Goal: Task Accomplishment & Management: Use online tool/utility

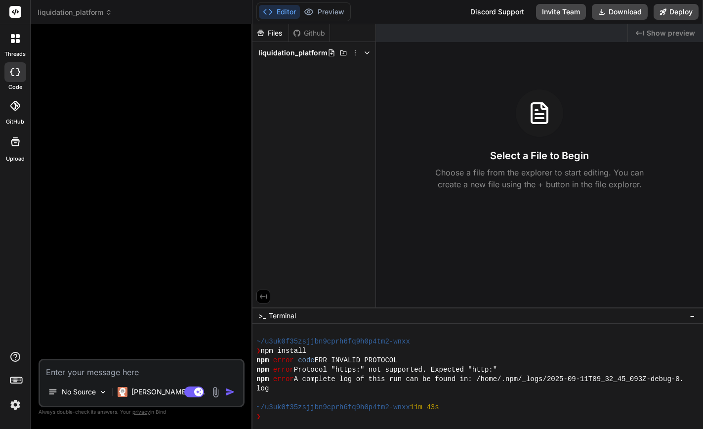
scroll to position [47, 0]
click at [670, 12] on button "Deploy" at bounding box center [676, 12] width 45 height 16
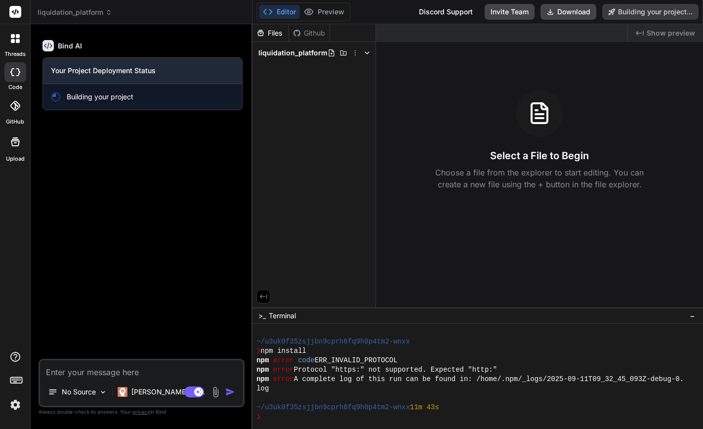
type textarea "x"
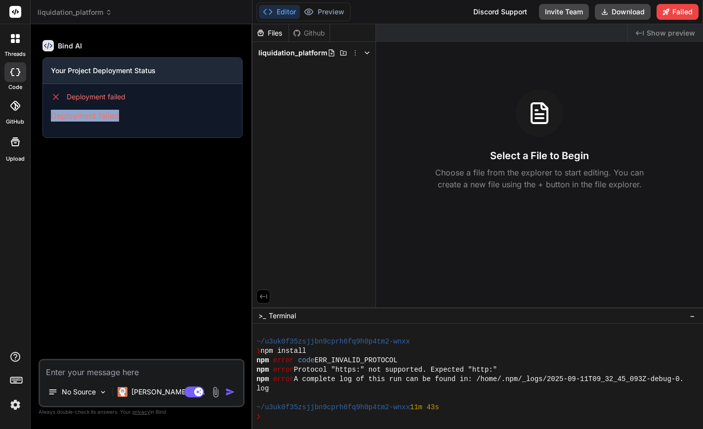
drag, startPoint x: 128, startPoint y: 115, endPoint x: 50, endPoint y: 115, distance: 78.1
click at [50, 115] on div "Deployment failed Deployment failed" at bounding box center [142, 106] width 199 height 45
copy p "Deployment failed"
click at [170, 126] on div "Deployment failed Deployment failed" at bounding box center [142, 106] width 199 height 45
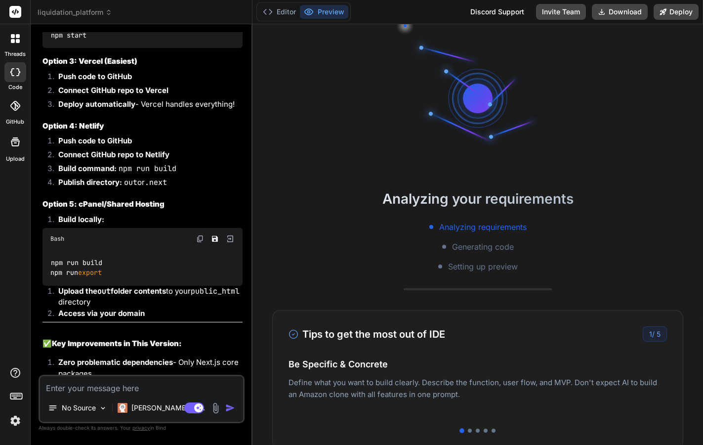
scroll to position [2246, 0]
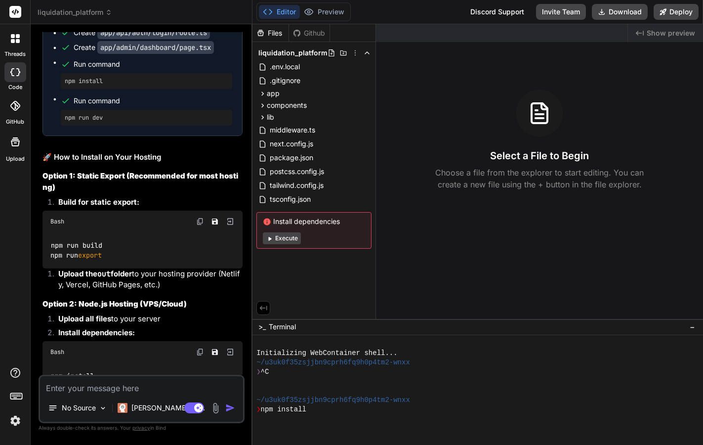
type textarea "x"
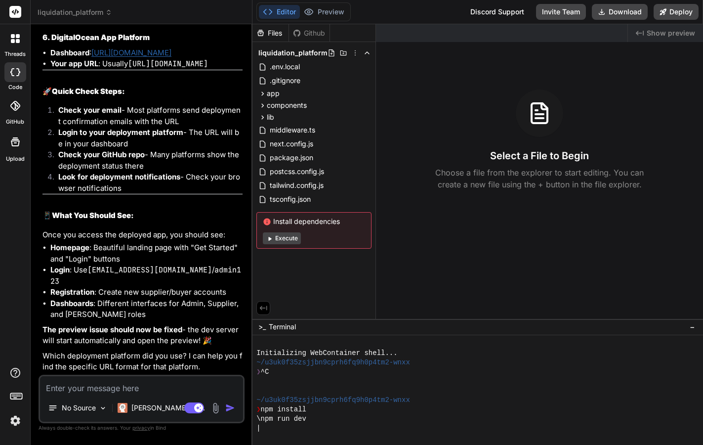
scroll to position [0, 0]
drag, startPoint x: 345, startPoint y: 222, endPoint x: 271, endPoint y: 221, distance: 74.1
click at [271, 221] on span "Install dependencies" at bounding box center [314, 221] width 102 height 10
copy span "Install dependencies"
click at [156, 385] on textarea at bounding box center [141, 385] width 203 height 18
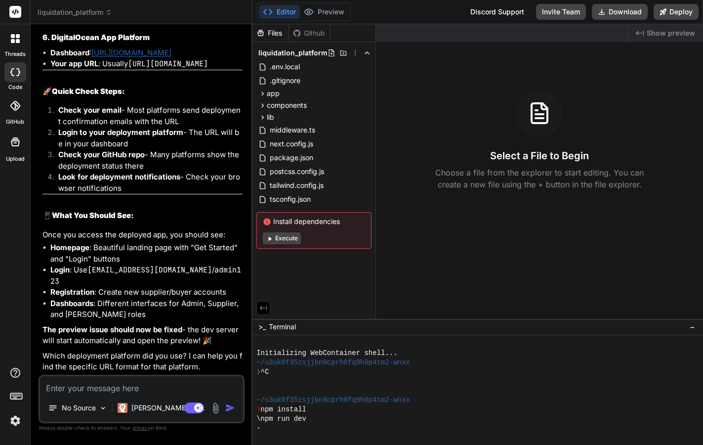
type textarea "S"
type textarea "x"
type textarea "St"
type textarea "x"
type textarea "Sti"
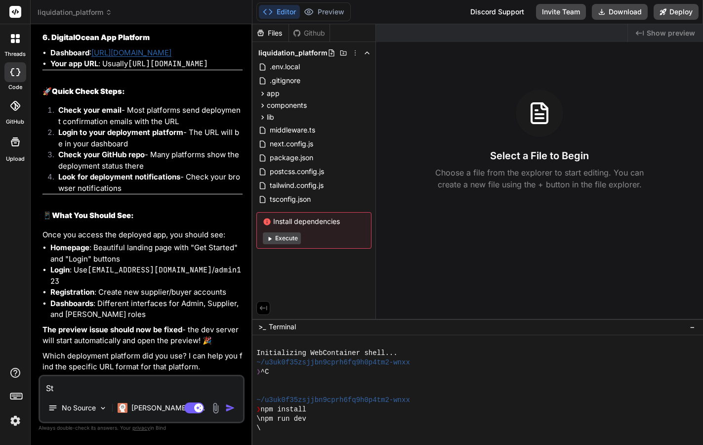
type textarea "x"
type textarea "Stil"
type textarea "x"
type textarea "Still"
type textarea "x"
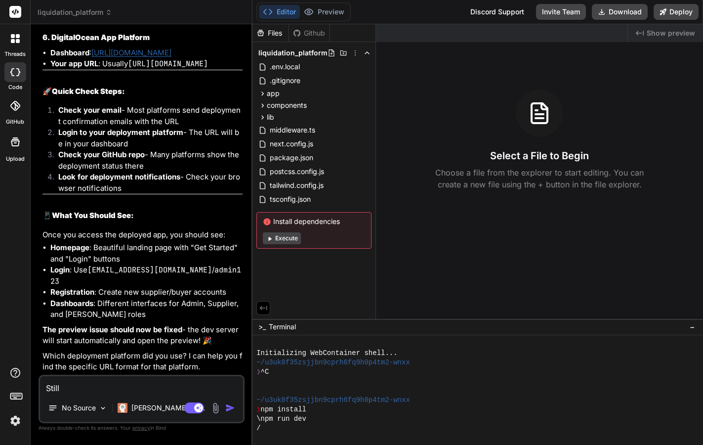
type textarea "Still"
type textarea "x"
type textarea "Still"
type textarea "x"
type textarea "Still,"
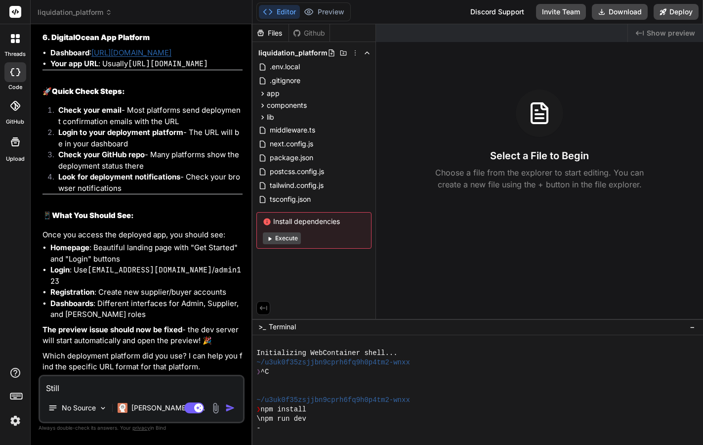
type textarea "x"
type textarea "Still,"
type textarea "x"
type textarea "Still, t"
type textarea "x"
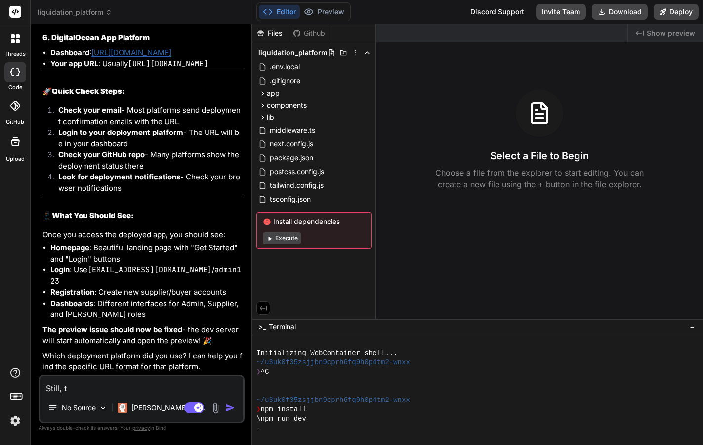
type textarea "Still, th"
type textarea "x"
type textarea "Still, the"
type textarea "x"
type textarea "Still, the"
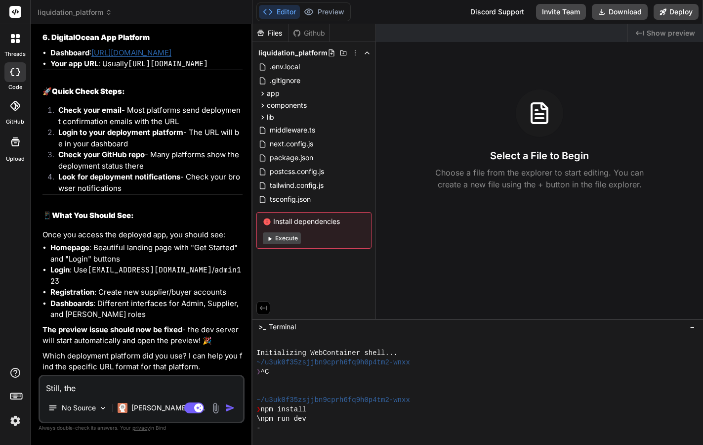
type textarea "x"
type textarea "Still, the s"
type textarea "x"
type textarea "Still, the sa"
type textarea "x"
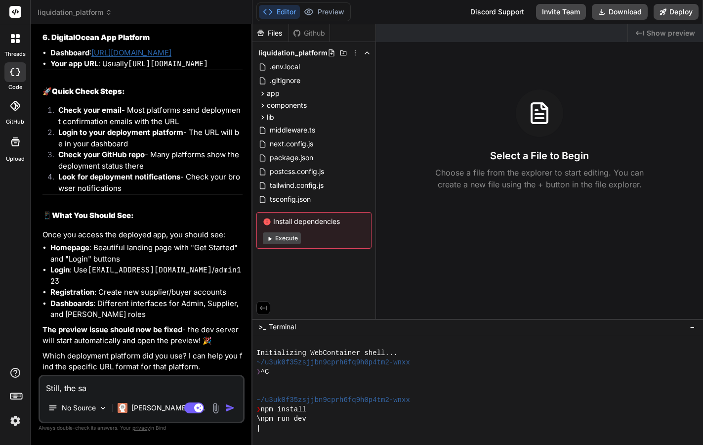
type textarea "Still, the [PERSON_NAME]"
type textarea "x"
type textarea "Still, the same"
type textarea "x"
type textarea "Still, the same"
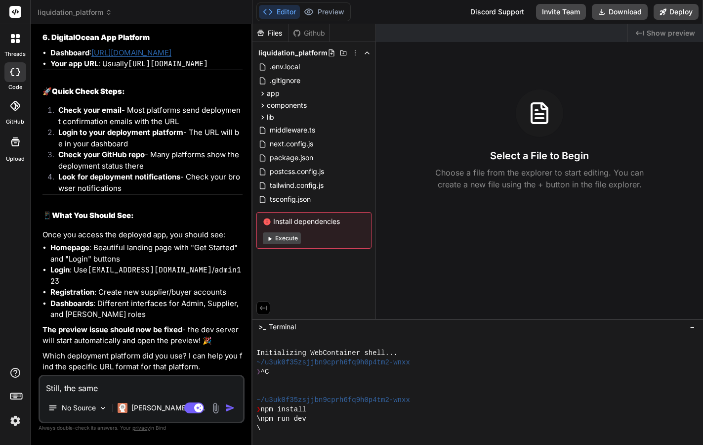
type textarea "x"
type textarea "Still, the same e"
type textarea "x"
type textarea "Still, the same er"
type textarea "x"
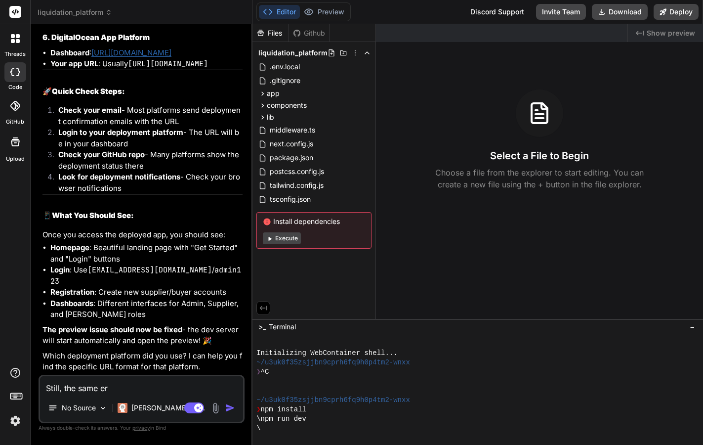
type textarea "Still, the same err"
type textarea "x"
type textarea "Still, the same erro"
type textarea "x"
type textarea "Still, the same error"
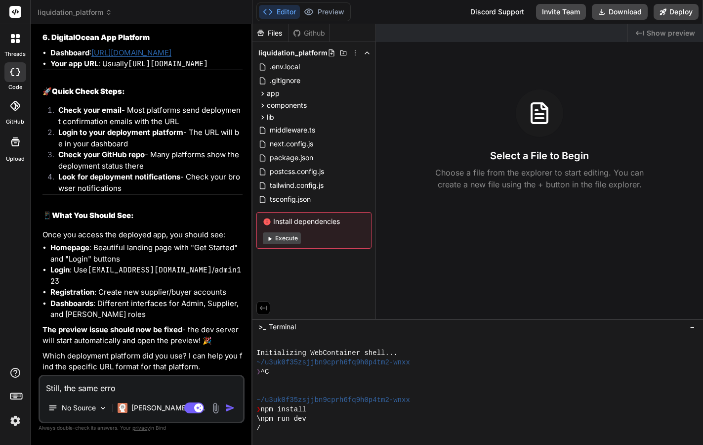
type textarea "x"
type textarea "Still, the same error"
type textarea "x"
type textarea "Still, the same error ""
type textarea "x"
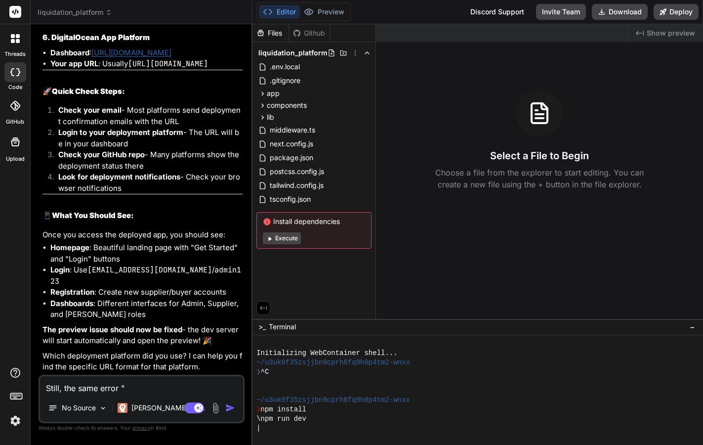
paste textarea "Install dependencies"
type textarea "Still, the same error "Install dependencies"
type textarea "x"
click at [124, 385] on textarea "Still, the same error "Install dependencies" at bounding box center [141, 385] width 203 height 18
type textarea "Still, the same error " Install dependencies"
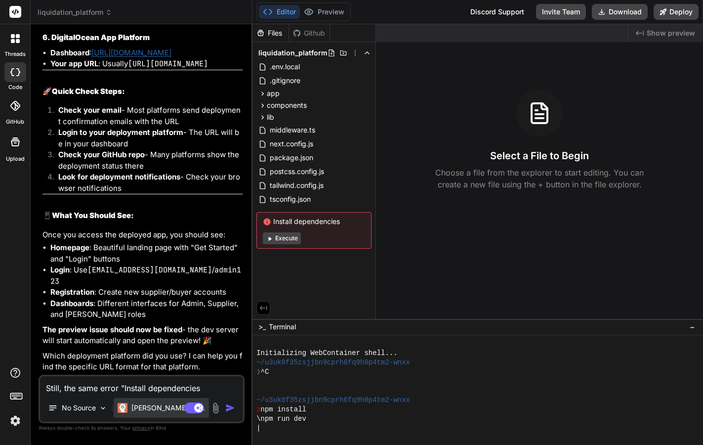
type textarea "x"
type textarea "Still, the same error " eInstall dependencies"
type textarea "x"
type textarea "Still, the same error " erInstall dependencies"
type textarea "x"
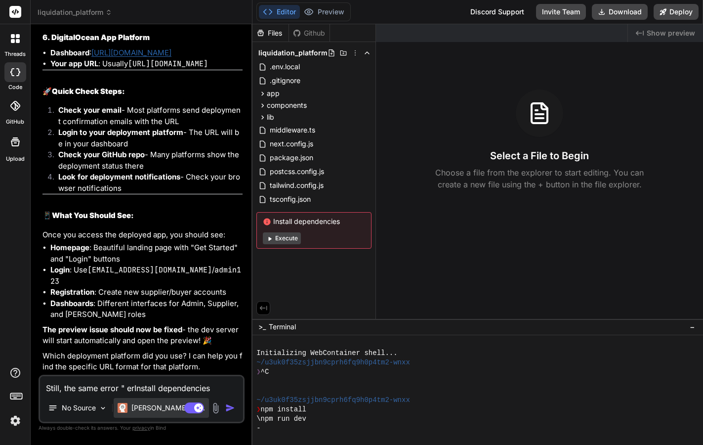
type textarea "Still, the same error " errInstall dependencies"
type textarea "x"
type textarea "Still, the same error " erroInstall dependencies"
type textarea "x"
type textarea "Still, the same error " errorInstall dependencies"
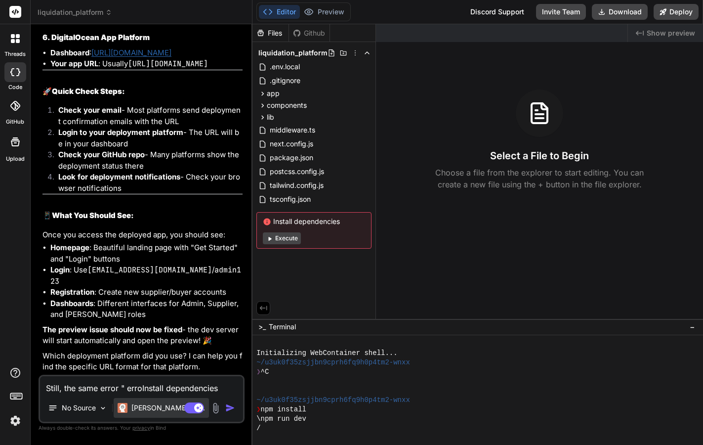
type textarea "x"
type textarea "Still, the same error " error Install dependencies"
type textarea "x"
click at [227, 389] on textarea "Still, the same error " error Install dependencies" at bounding box center [141, 385] width 203 height 18
type textarea "Still, the same error " error Install dependencies""
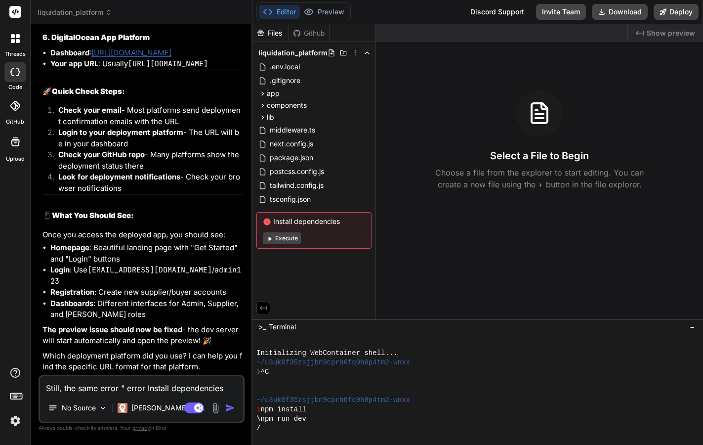
type textarea "x"
type textarea "Still, the same error " error Install dependencies","
type textarea "x"
type textarea "Still, the same error " error Install dependencies","
type textarea "x"
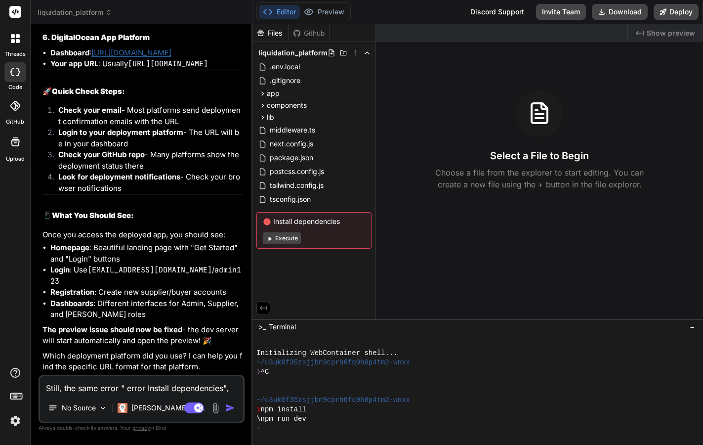
type textarea "Still, the same error " error Install dependencies", y"
type textarea "x"
type textarea "Still, the same error " error Install dependencies", yo"
type textarea "x"
type textarea "Still, the same error " error Install dependencies", you"
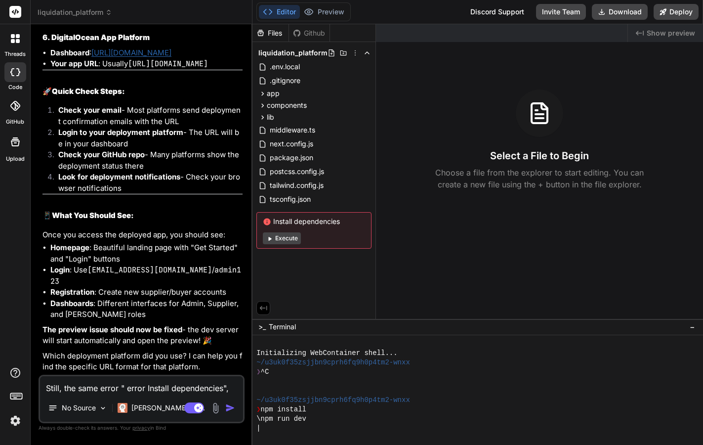
type textarea "x"
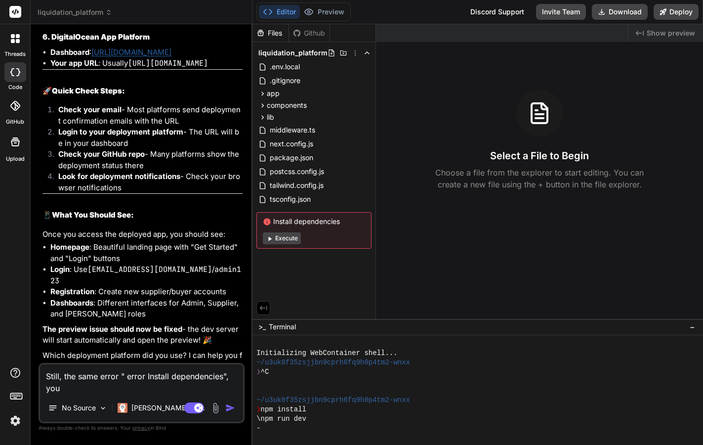
type textarea "Still, the same error " error Install dependencies", you"
type textarea "x"
type textarea "Still, the same error " error Install dependencies", you m"
type textarea "x"
type textarea "Still, the same error " error Install dependencies", you mu"
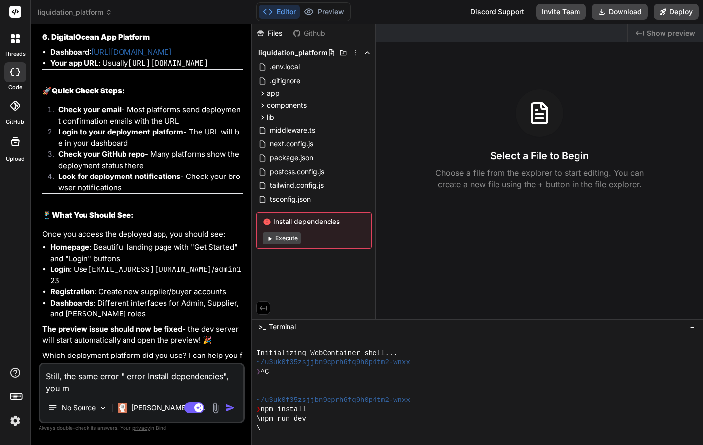
type textarea "x"
type textarea "Still, the same error " error Install dependencies", you mus"
type textarea "x"
type textarea "Still, the same error " error Install dependencies", you must"
type textarea "x"
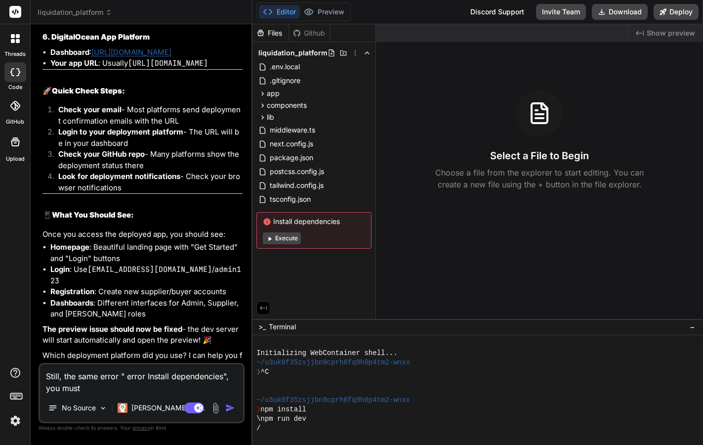
type textarea "Still, the same error " error Install dependencies", you must"
type textarea "x"
type textarea "Still, the same error " error Install dependencies", you must f"
type textarea "x"
type textarea "Still, the same error " error Install dependencies", you must fi"
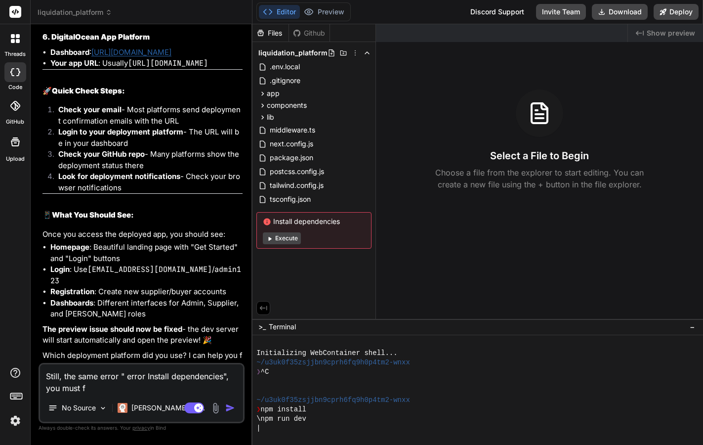
type textarea "x"
type textarea "Still, the same error " error Install dependencies", you must fin"
type textarea "x"
type textarea "Still, the same error " error Install dependencies", you must find"
type textarea "x"
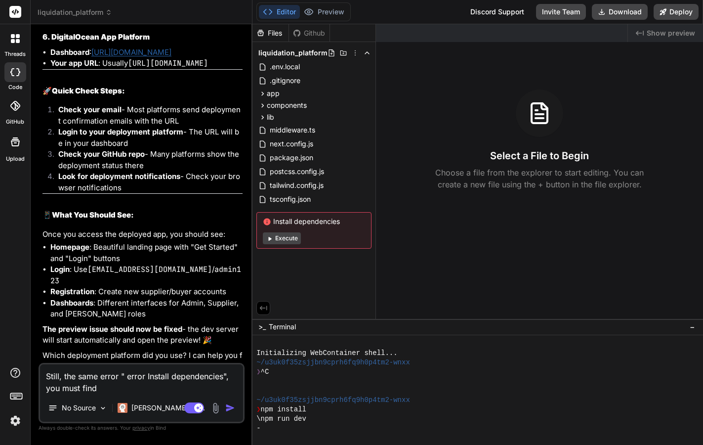
type textarea "Still, the same error " error Install dependencies", you must find"
type textarea "x"
type textarea "Still, the same error " error Install dependencies", you must find a"
type textarea "x"
type textarea "Still, the same error " error Install dependencies", you must find am"
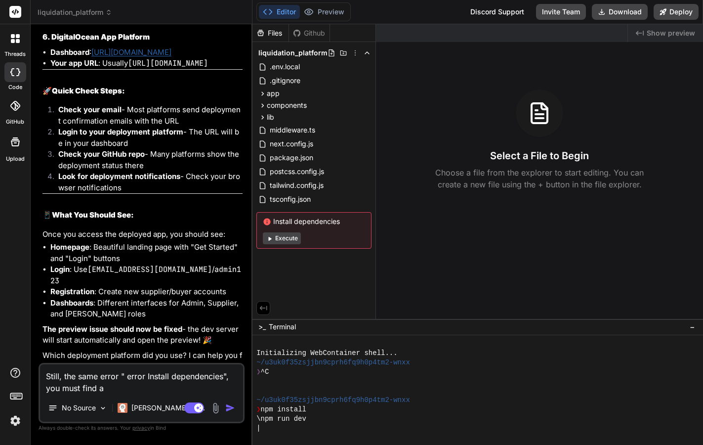
type textarea "x"
type textarea "Still, the same error " error Install dependencies", you must find a"
type textarea "x"
type textarea "Still, the same error " error Install dependencies", you must find an"
type textarea "x"
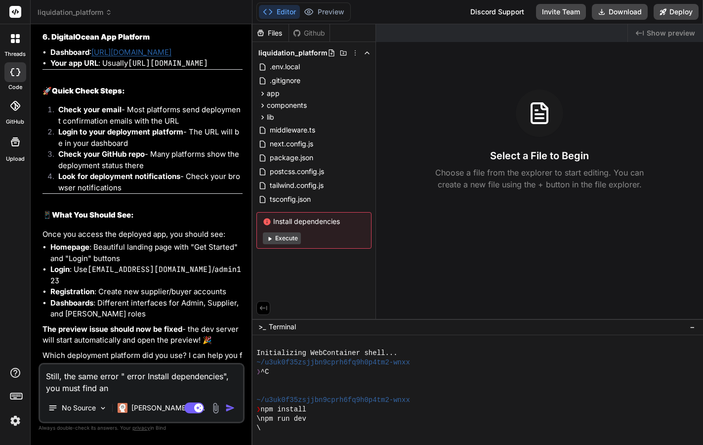
type textarea "Still, the same error " error Install dependencies", you must find ano"
type textarea "x"
type textarea "Still, the same error " error Install dependencies", you must find anot"
type textarea "x"
type textarea "Still, the same error " error Install dependencies", you must find anoth"
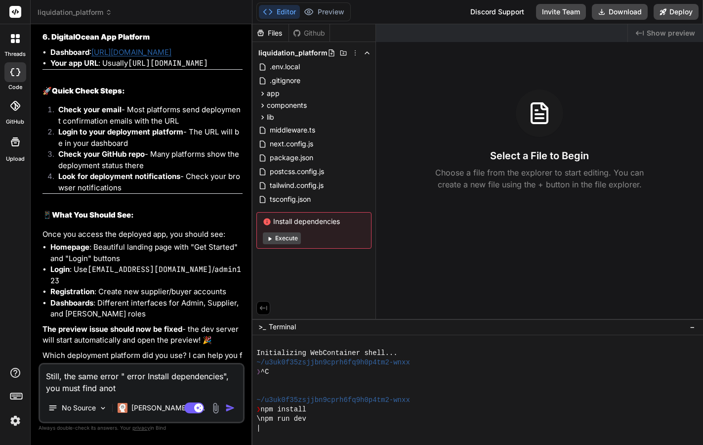
type textarea "x"
type textarea "Still, the same error " error Install dependencies", you must find anothe"
type textarea "x"
type textarea "Still, the same error " error Install dependencies", you must find another"
type textarea "x"
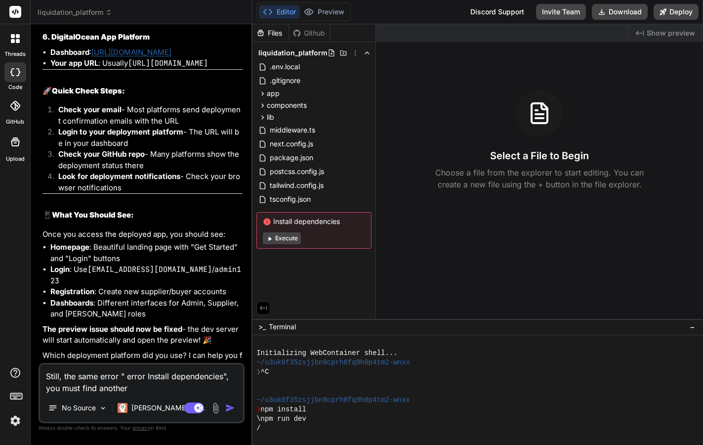
type textarea "Still, the same error " error Install dependencies", you must find another"
type textarea "x"
type textarea "Still, the same error " error Install dependencies", you must find another w"
type textarea "x"
type textarea "Still, the same error " error Install dependencies", you must find another wa"
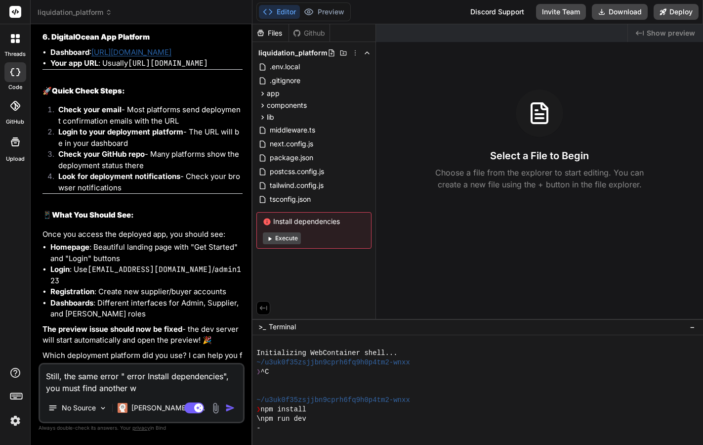
type textarea "x"
type textarea "Still, the same error " error Install dependencies", you must find another way …"
type textarea "x"
type textarea "Still, the same error " error Install dependencies", you must find another way …"
type textarea "x"
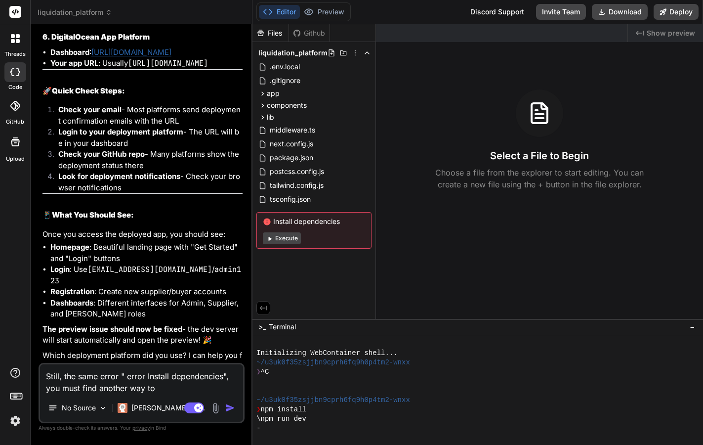
type textarea "Still, the same error " error Install dependencies", you must find another way t"
type textarea "x"
type textarea "Still, the same error " error Install dependencies", you must find another way"
type textarea "x"
type textarea "Still, the same error " error Install dependencies", you must find another way"
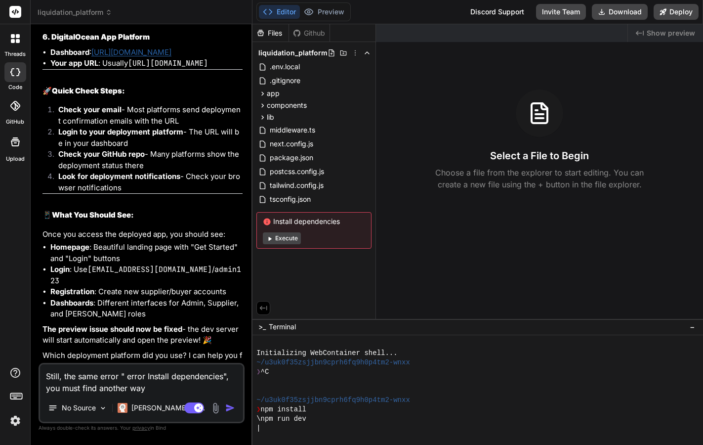
type textarea "x"
type textarea "Still, the same error " error Install dependencies", you must find another ways"
type textarea "x"
type textarea "Still, the same error " error Install dependencies", you must find another ways"
type textarea "x"
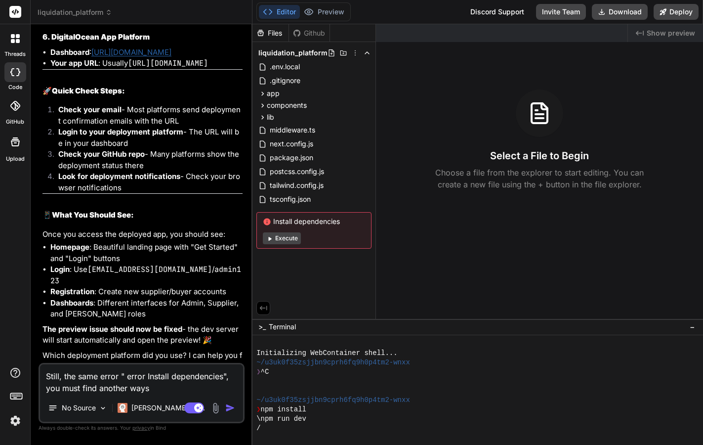
type textarea "Still, the same error " error Install dependencies", you must find another ways…"
type textarea "x"
type textarea "Still, the same error " error Install dependencies", you must find another ways…"
type textarea "x"
type textarea "Still, the same error " error Install dependencies", you must find another ways…"
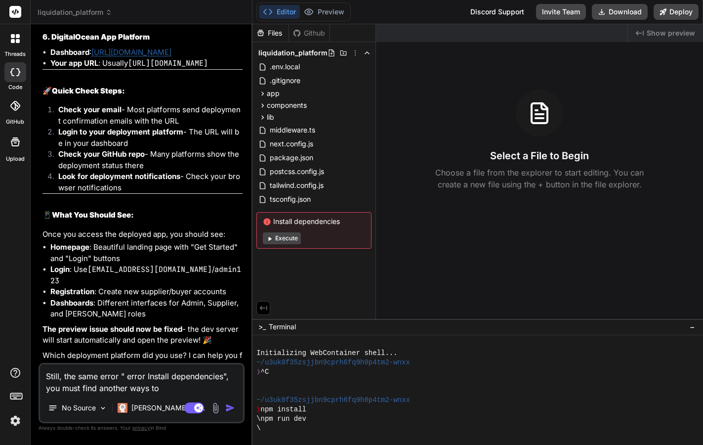
type textarea "x"
type textarea "Still, the same error " error Install dependencies", you must find another ways…"
type textarea "x"
type textarea "Still, the same error " error Install dependencies", you must find another ways…"
type textarea "x"
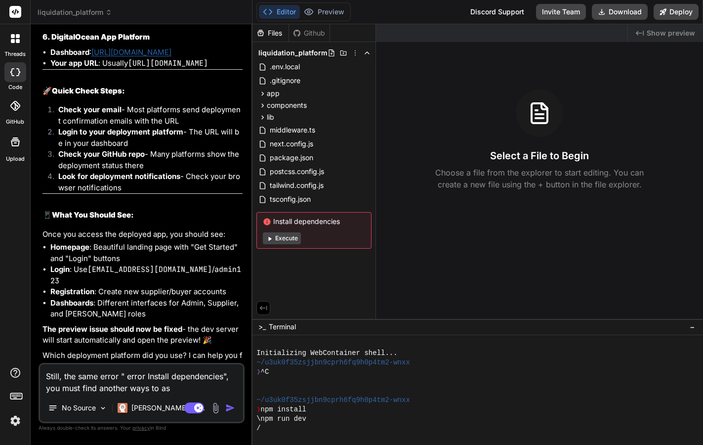
type textarea "Still, the same error " error Install dependencies", you must find another ways…"
type textarea "x"
type textarea "Still, the same error " error Install dependencies", you must find another ways…"
type textarea "x"
type textarea "Still, the same error " error Install dependencies", you must find another ways…"
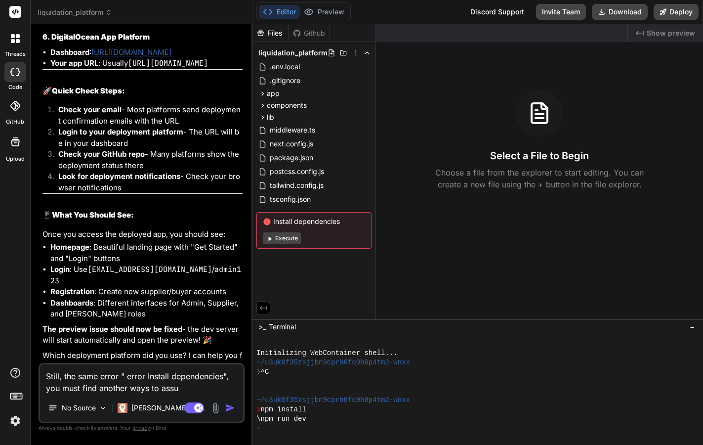
type textarea "x"
type textarea "Still, the same error " error Install dependencies", you must find another ways…"
type textarea "x"
type textarea "Still, the same error " error Install dependencies", you must find another ways…"
type textarea "x"
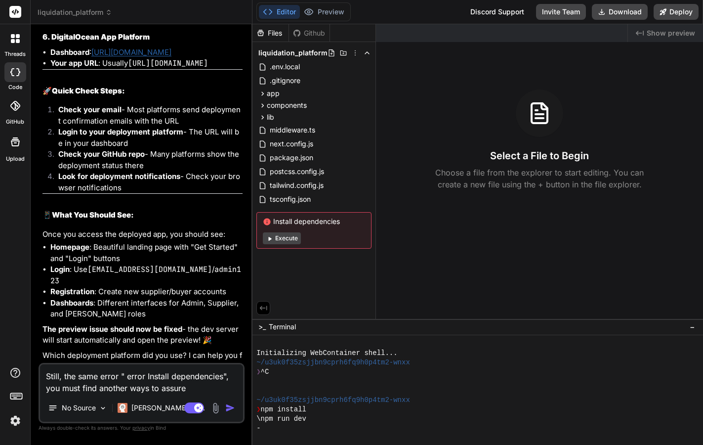
type textarea "Still, the same error " error Install dependencies", you must find another ways…"
type textarea "x"
type textarea "Still, the same error " error Install dependencies", you must find another ways…"
type textarea "x"
type textarea "Still, the same error " error Install dependencies", you must find another ways…"
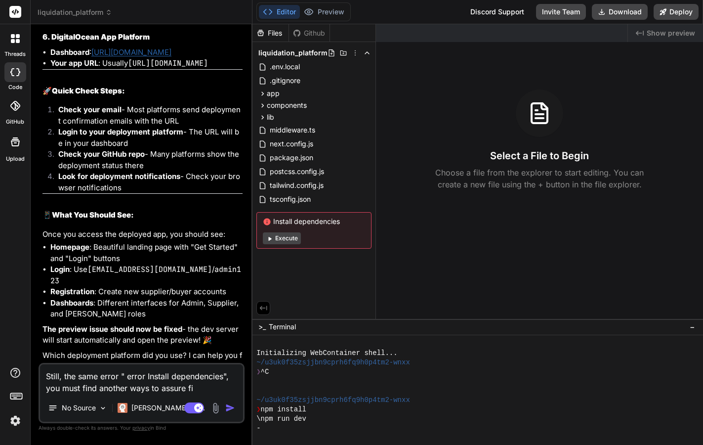
type textarea "x"
type textarea "Still, the same error " error Install dependencies", you must find another ways…"
type textarea "x"
type textarea "Still, the same error " error Install dependencies", you must find another ways…"
type textarea "x"
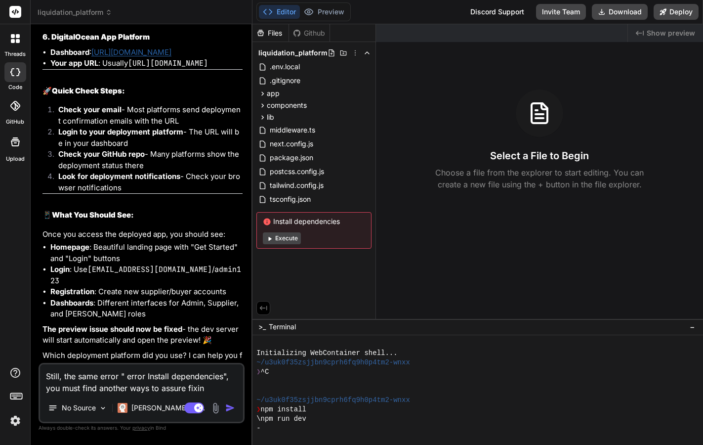
type textarea "Still, the same error " error Install dependencies", you must find another ways…"
type textarea "x"
type textarea "Still, the same error " error Install dependencies", you must find another ways…"
type textarea "x"
type textarea "Still, the same error " error Install dependencies", you must find another ways…"
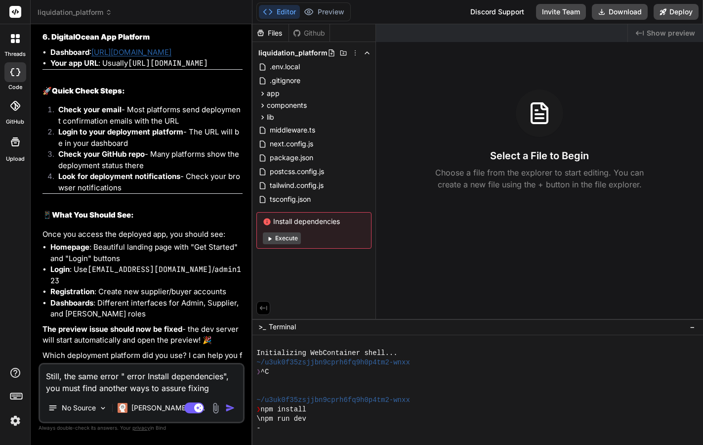
type textarea "x"
type textarea "Still, the same error " error Install dependencies", you must find another ways…"
type textarea "x"
type textarea "Still, the same error " error Install dependencies", you must find another ways…"
type textarea "x"
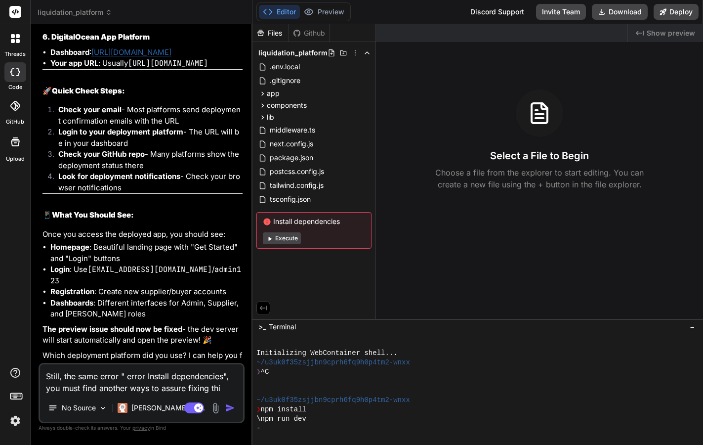
type textarea "Still, the same error " error Install dependencies", you must find another ways…"
type textarea "x"
type textarea "Still, the same error " error Install dependencies", you must find another ways…"
type textarea "x"
type textarea "Still, the same error " error Install dependencies", you must find another ways…"
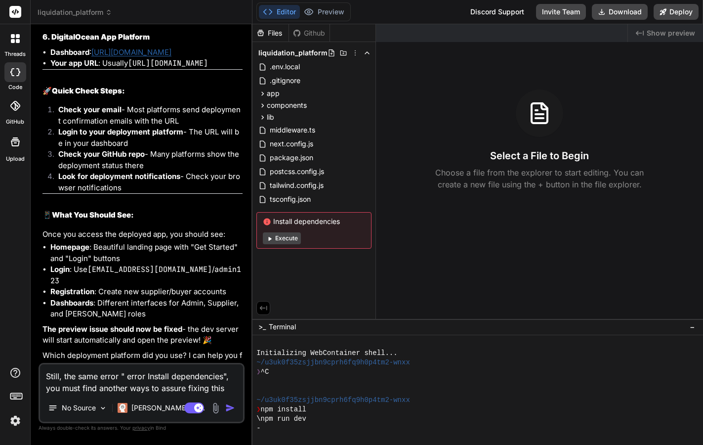
type textarea "x"
type textarea "Still, the same error " error Install dependencies", you must find another ways…"
type textarea "x"
type textarea "Still, the same error " error Install dependencies", you must find another ways…"
type textarea "x"
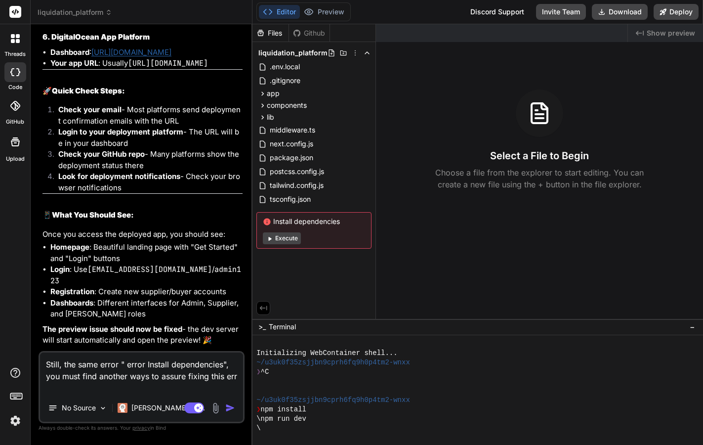
type textarea "Still, the same error " error Install dependencies", you must find another ways…"
type textarea "x"
type textarea "Still, the same error " error Install dependencies", you must find another ways…"
type textarea "x"
type textarea "Still, the same error " error Install dependencies", you must find another ways…"
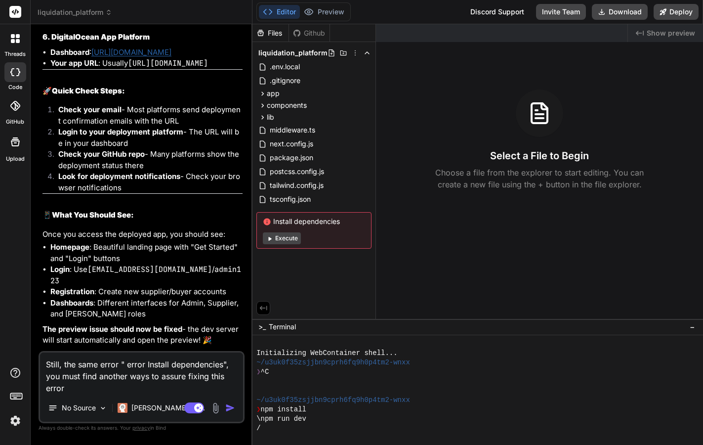
type textarea "x"
type textarea "Still, the same error " error Install dependencies", you must find another ways…"
type textarea "x"
type textarea "Still, the same error " error Install dependencies", you must find another ways…"
type textarea "x"
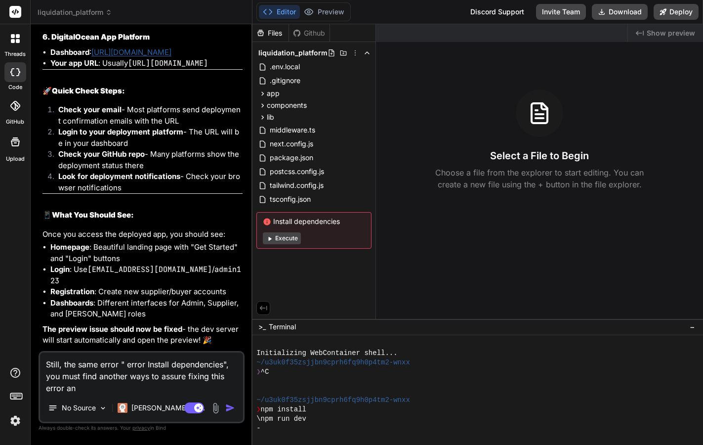
type textarea "Still, the same error " error Install dependencies", you must find another ways…"
click at [230, 407] on img "button" at bounding box center [230, 408] width 10 height 10
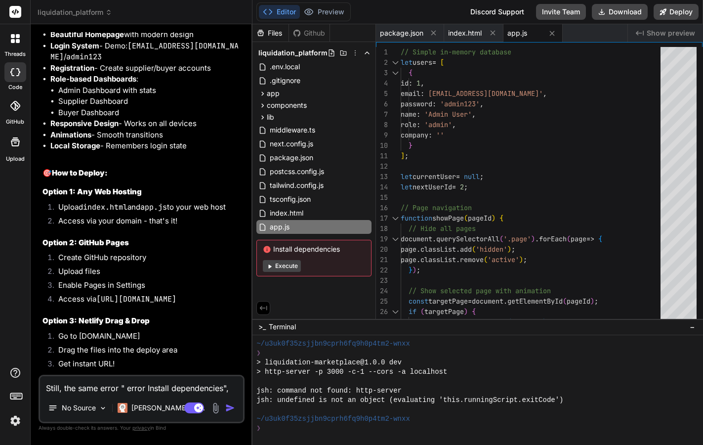
scroll to position [4604, 0]
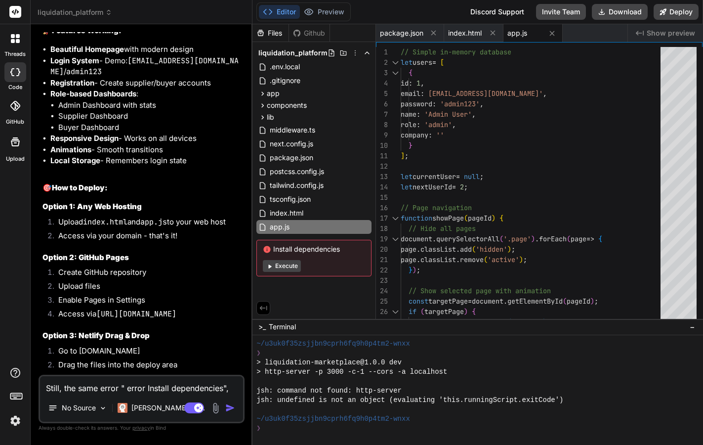
click at [276, 268] on button "Execute" at bounding box center [282, 266] width 38 height 12
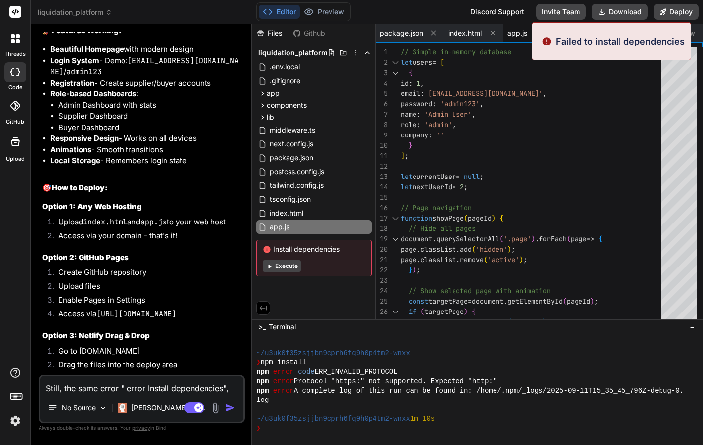
scroll to position [366, 0]
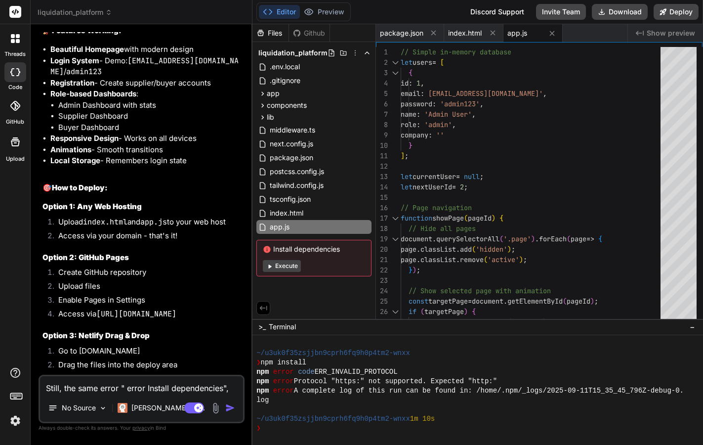
click at [291, 266] on button "Execute" at bounding box center [282, 266] width 38 height 12
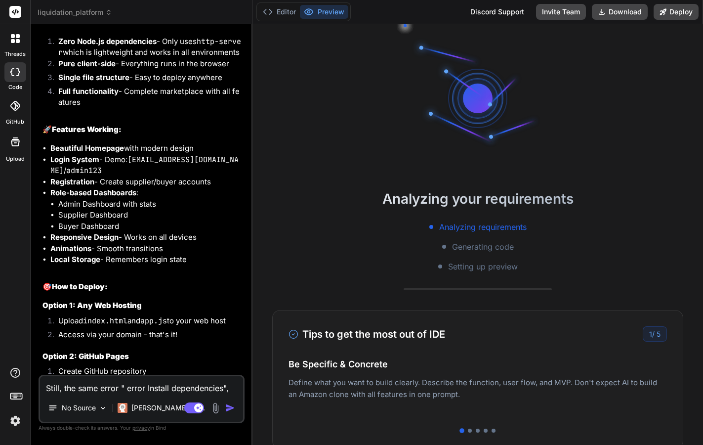
scroll to position [4504, 0]
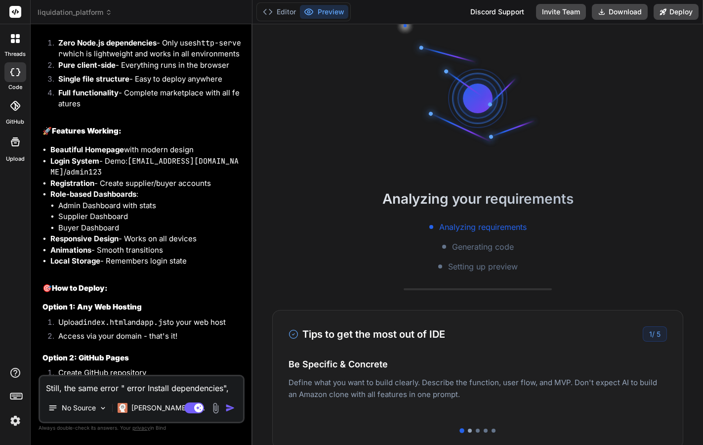
click at [468, 429] on div at bounding box center [470, 430] width 4 height 4
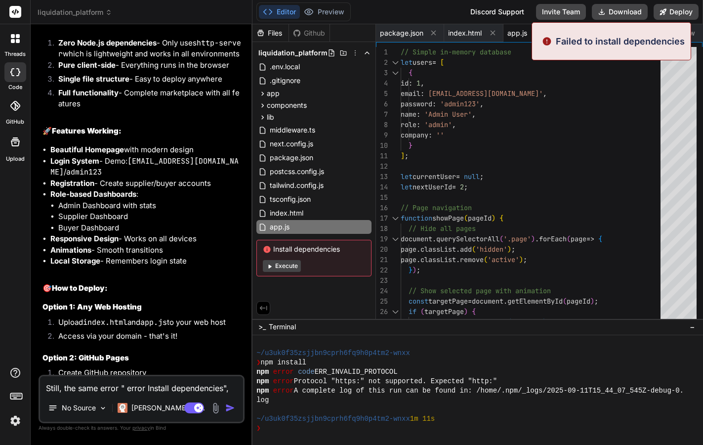
scroll to position [469, 0]
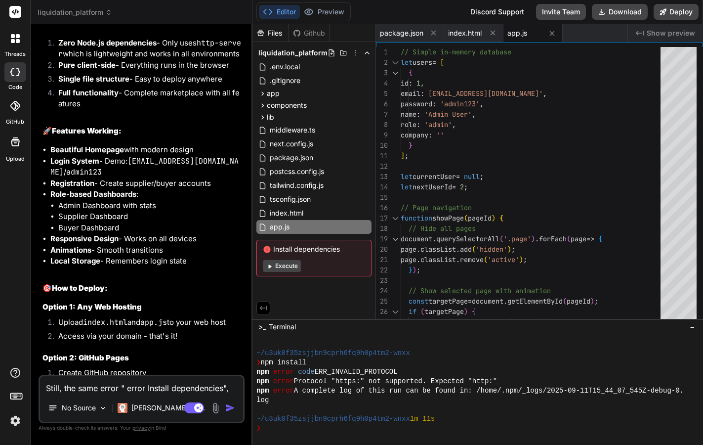
click at [131, 387] on textarea "Still, the same error " error Install dependencies", you must find another ways…" at bounding box center [141, 385] width 203 height 18
drag, startPoint x: 346, startPoint y: 250, endPoint x: 272, endPoint y: 251, distance: 73.6
click at [272, 251] on span "Install dependencies" at bounding box center [314, 249] width 102 height 10
copy span "Install dependencies"
click at [121, 385] on textarea ""failed to" at bounding box center [141, 385] width 203 height 18
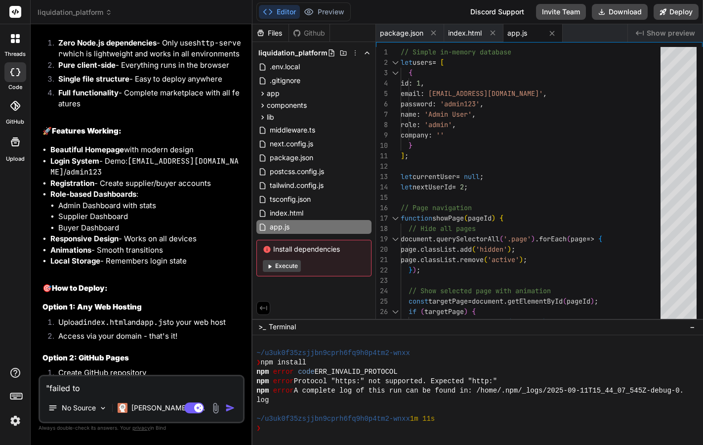
paste textarea "Install dependencies"
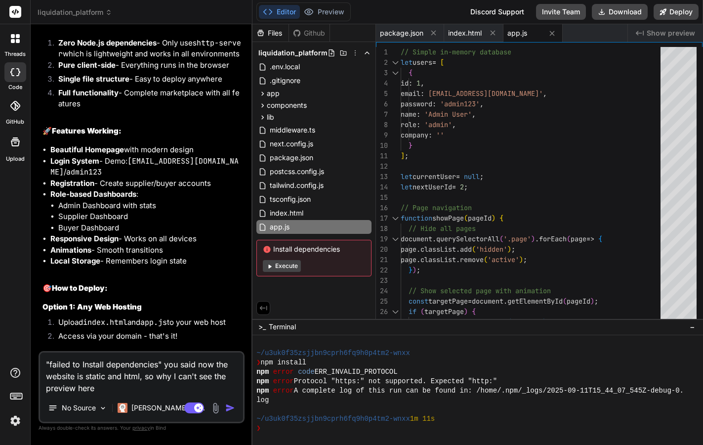
click at [231, 410] on img "button" at bounding box center [230, 408] width 10 height 10
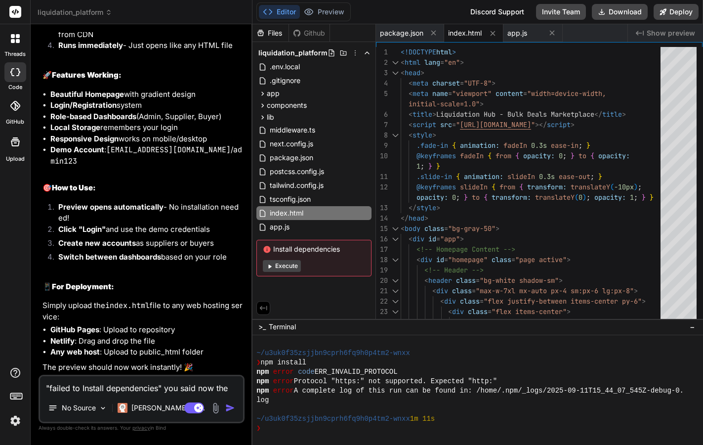
scroll to position [5307, 0]
click at [285, 265] on button "Execute" at bounding box center [282, 266] width 38 height 12
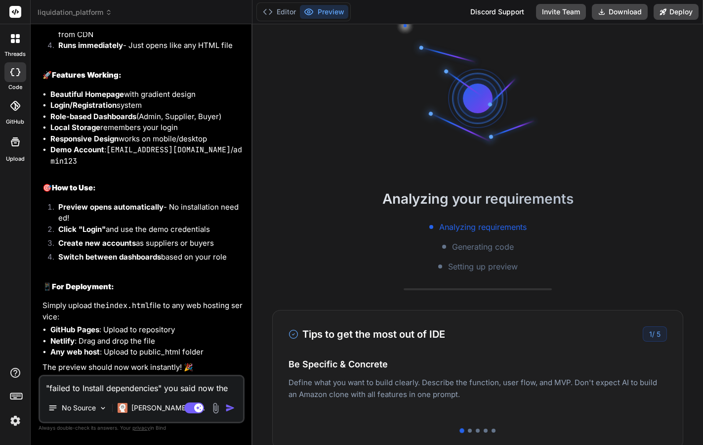
scroll to position [573, 0]
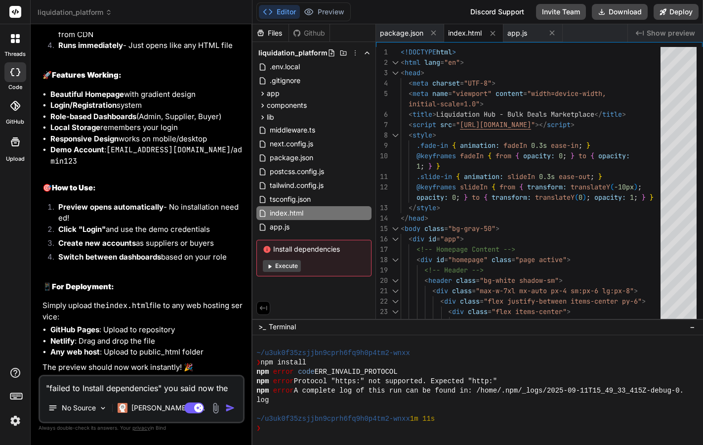
click at [136, 383] on textarea ""failed to Install dependencies" you said now the website is static and html, s…" at bounding box center [141, 385] width 203 height 18
click at [152, 409] on p "[PERSON_NAME] 4 S.." at bounding box center [168, 408] width 74 height 10
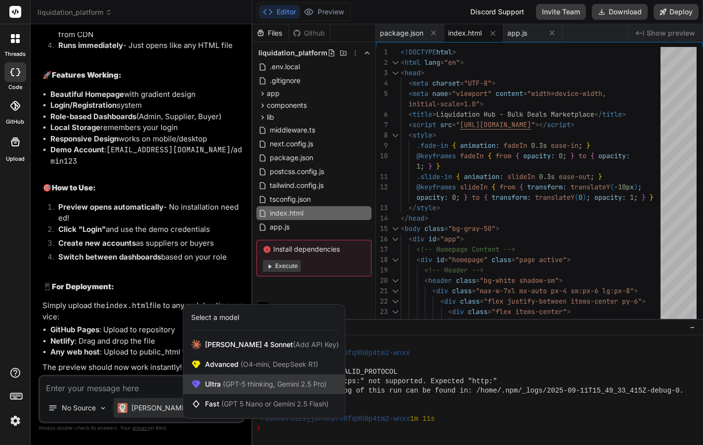
click at [219, 383] on span "Ultra (GPT-5 thinking, Gemini 2.5 Pro)" at bounding box center [266, 384] width 122 height 10
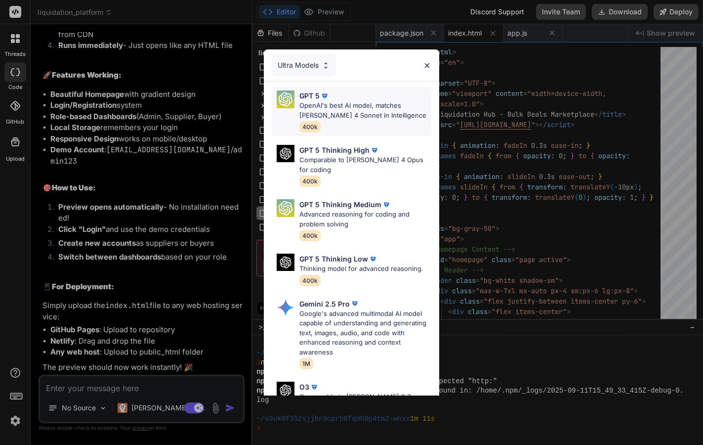
click at [350, 108] on p "OpenAI's best AI model, matches [PERSON_NAME] 4 Sonnet in Intelligence" at bounding box center [365, 110] width 132 height 19
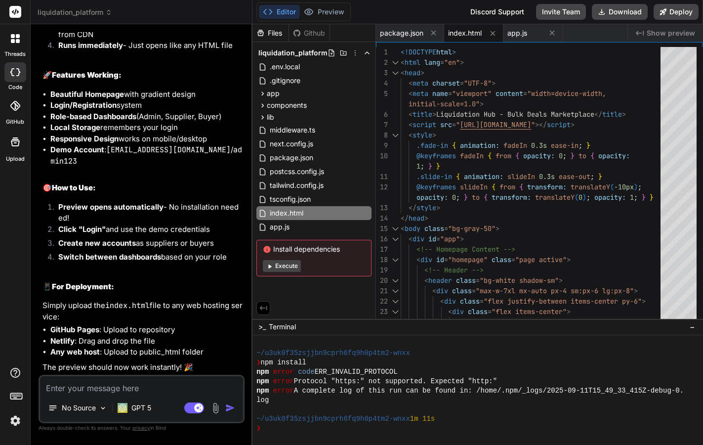
click at [103, 389] on textarea at bounding box center [141, 385] width 203 height 18
drag, startPoint x: 348, startPoint y: 250, endPoint x: 272, endPoint y: 249, distance: 76.1
click at [272, 249] on span "Install dependencies" at bounding box center [314, 249] width 102 height 10
copy span "Install dependencies"
click at [136, 391] on textarea "Still the same error to" at bounding box center [141, 385] width 203 height 18
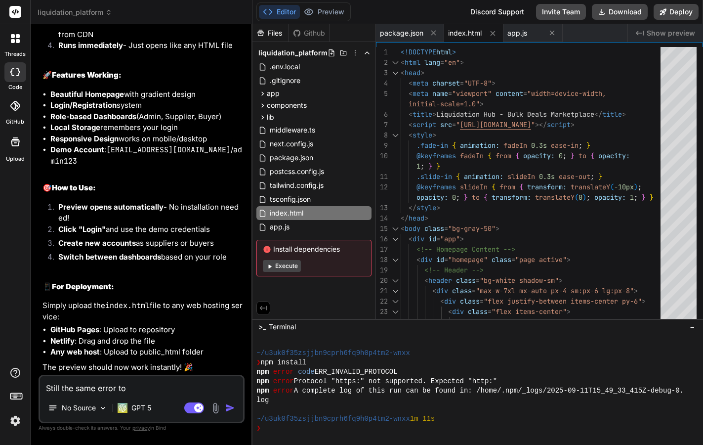
paste textarea "Install dependencies"
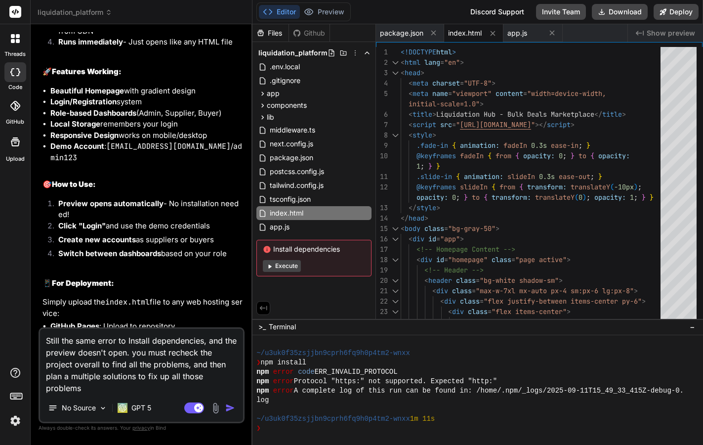
scroll to position [0, 0]
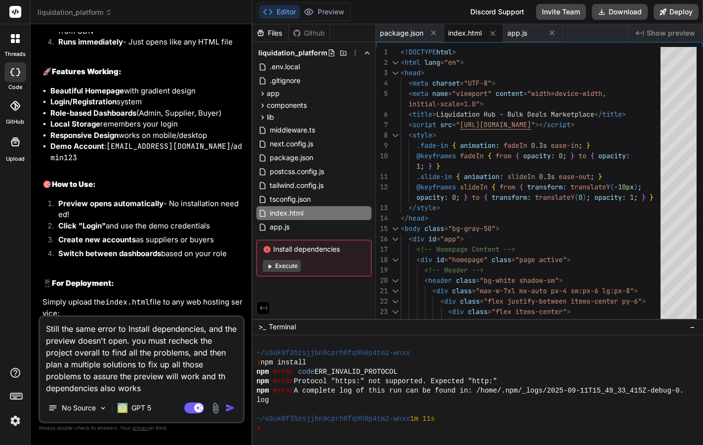
click at [230, 406] on img "button" at bounding box center [230, 408] width 10 height 10
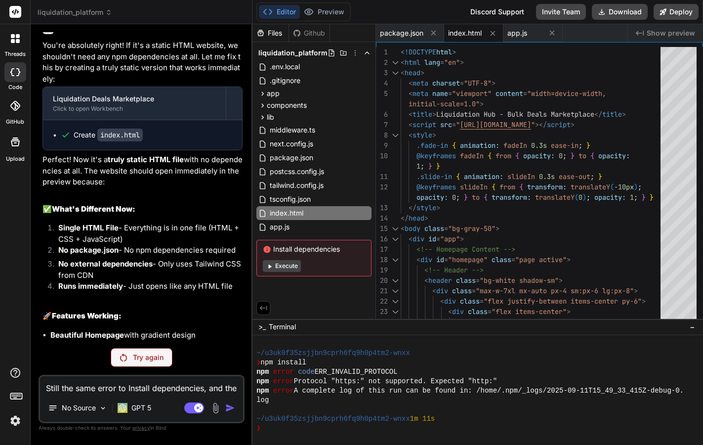
scroll to position [5057, 0]
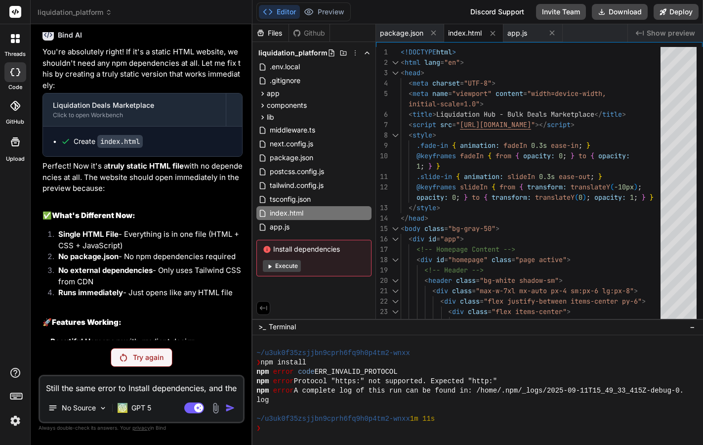
click at [138, 365] on div "Try again" at bounding box center [142, 357] width 62 height 19
click at [138, 362] on div "Try again" at bounding box center [142, 357] width 62 height 19
click at [140, 363] on div "Try again" at bounding box center [142, 357] width 62 height 19
click at [139, 408] on p "GPT 5" at bounding box center [141, 408] width 20 height 10
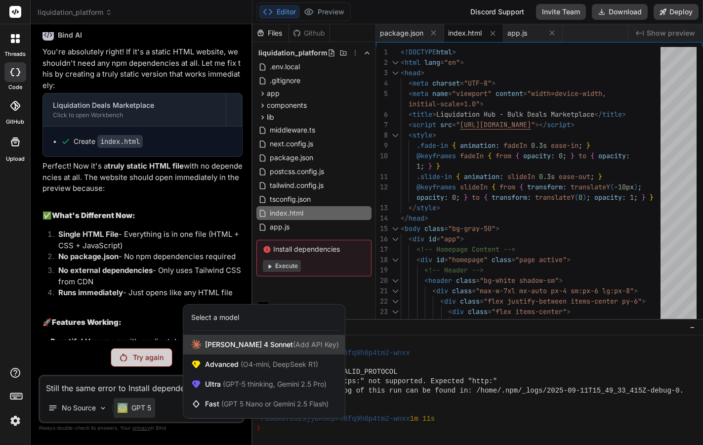
click at [218, 342] on span "[PERSON_NAME] 4 Sonnet (Add API Key)" at bounding box center [272, 344] width 134 height 10
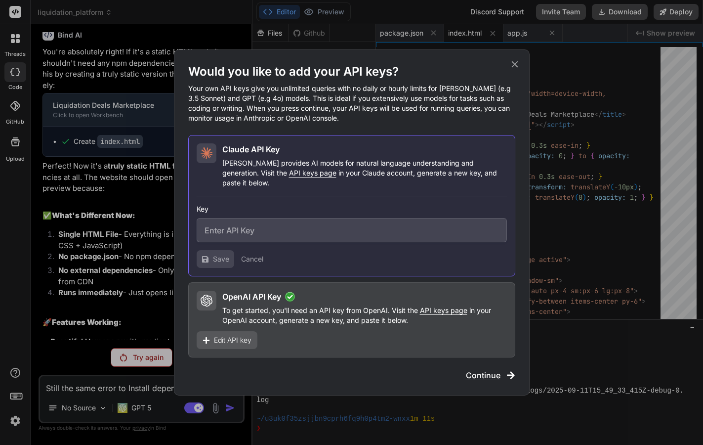
click at [493, 369] on span "Continue" at bounding box center [483, 375] width 35 height 12
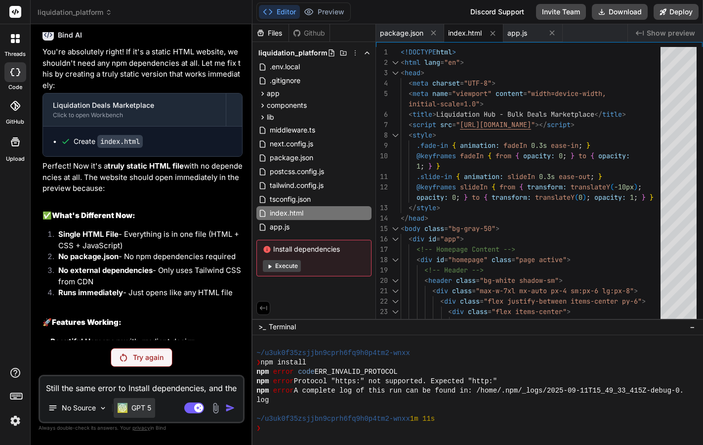
click at [131, 411] on div "GPT 5" at bounding box center [135, 408] width 34 height 10
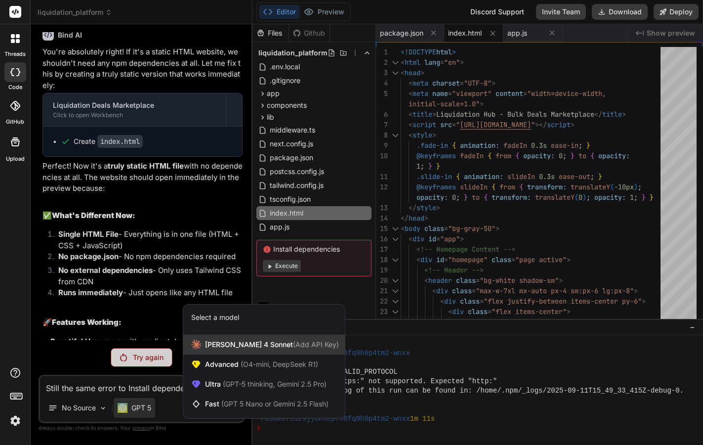
click at [239, 341] on span "[PERSON_NAME] 4 Sonnet (Add API Key)" at bounding box center [272, 344] width 134 height 10
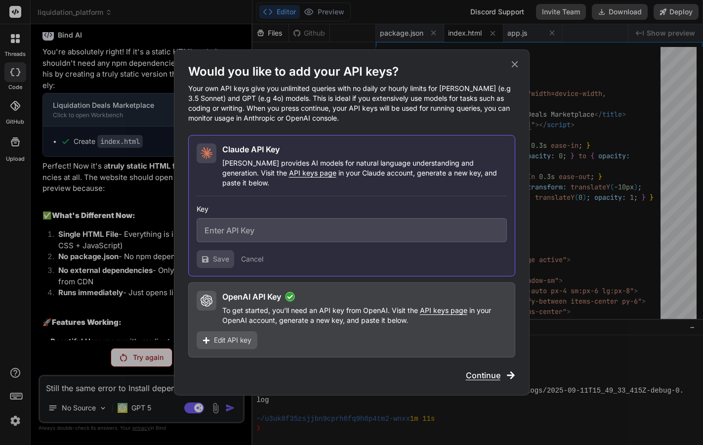
click at [482, 372] on span "Continue" at bounding box center [483, 375] width 35 height 12
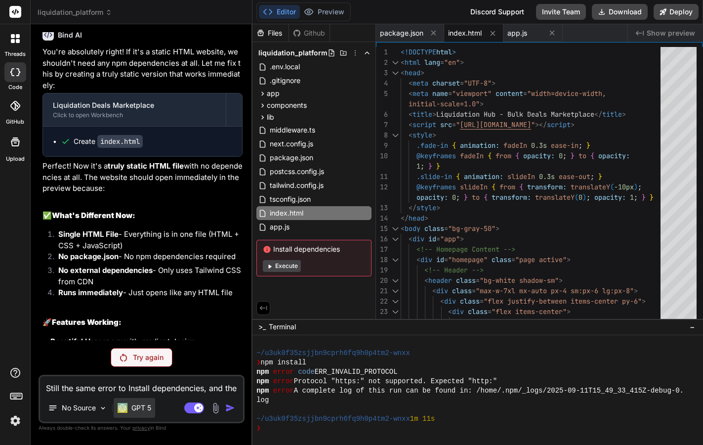
click at [142, 403] on p "GPT 5" at bounding box center [141, 408] width 20 height 10
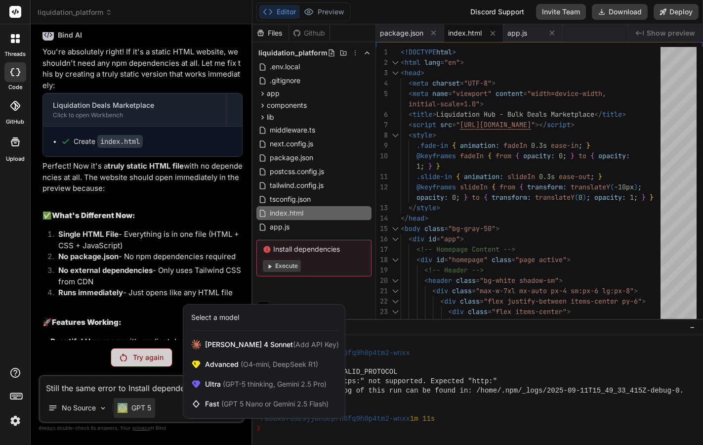
click at [216, 316] on div "Select a model" at bounding box center [215, 317] width 48 height 10
click at [220, 365] on span "Advanced (O4-mini, DeepSeek R1)" at bounding box center [261, 364] width 113 height 10
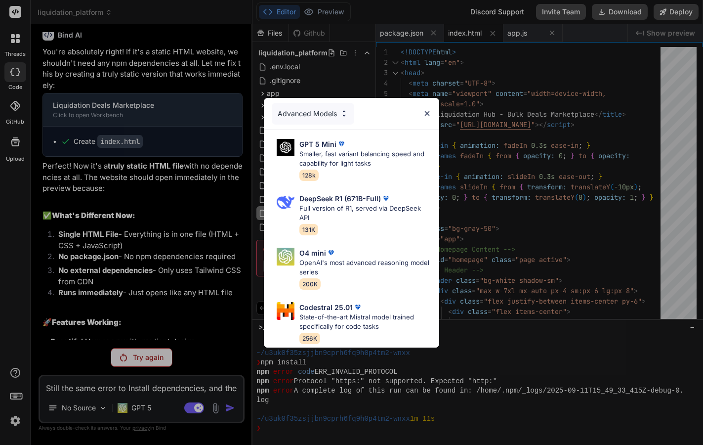
click at [293, 109] on div "Advanced Models" at bounding box center [313, 114] width 83 height 22
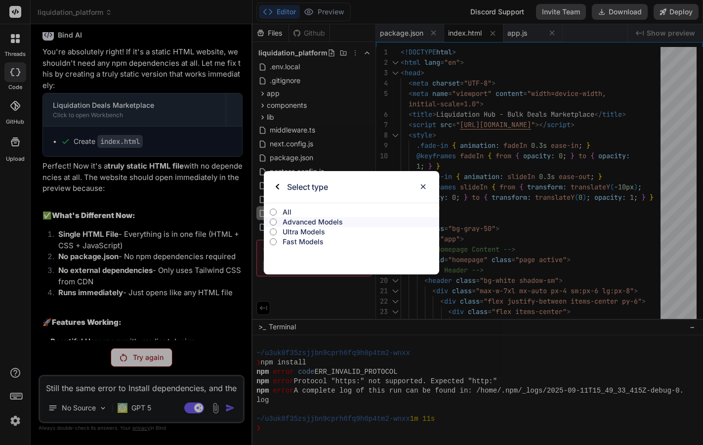
click at [277, 212] on input "All" at bounding box center [273, 212] width 7 height 8
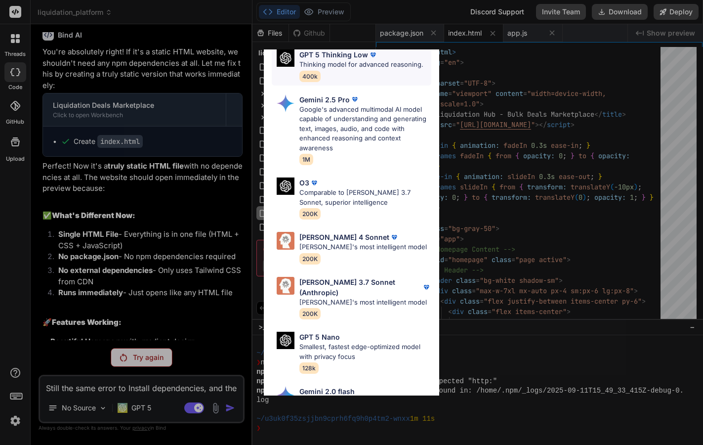
scroll to position [426, 0]
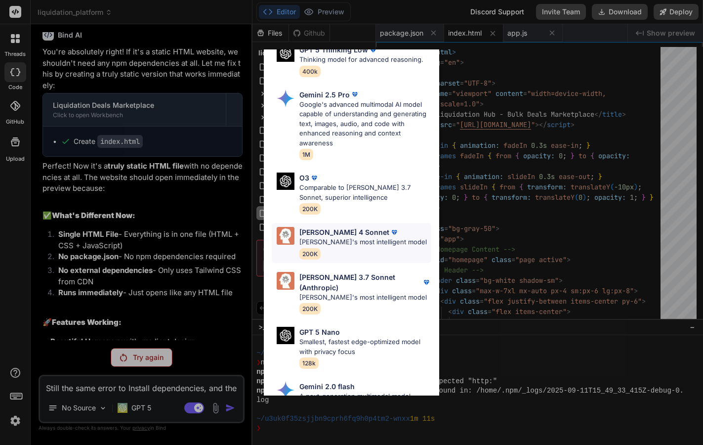
click at [361, 237] on p "[PERSON_NAME]'s most intelligent model" at bounding box center [362, 242] width 127 height 10
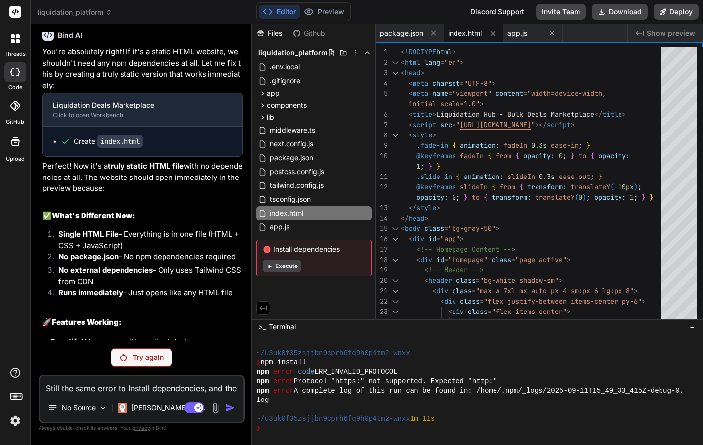
click at [144, 359] on p "Try again" at bounding box center [148, 357] width 31 height 10
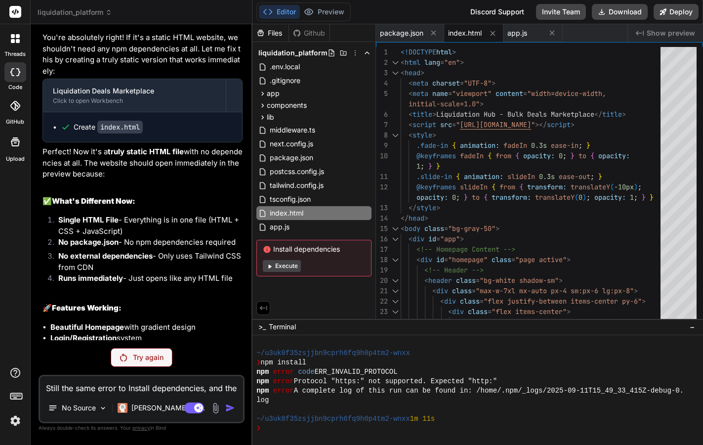
scroll to position [5057, 0]
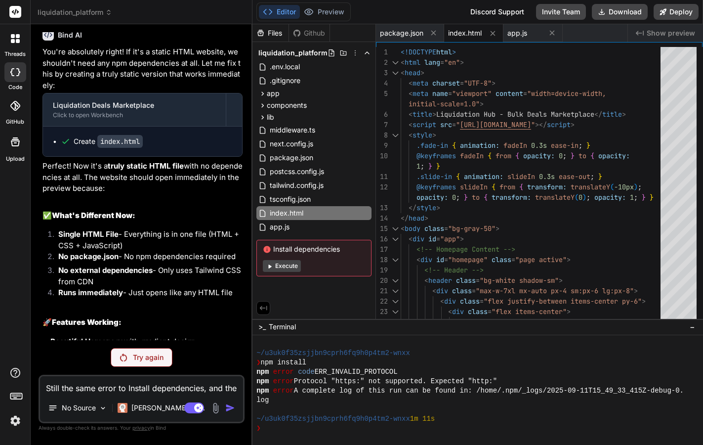
click at [144, 359] on p "Try again" at bounding box center [148, 357] width 31 height 10
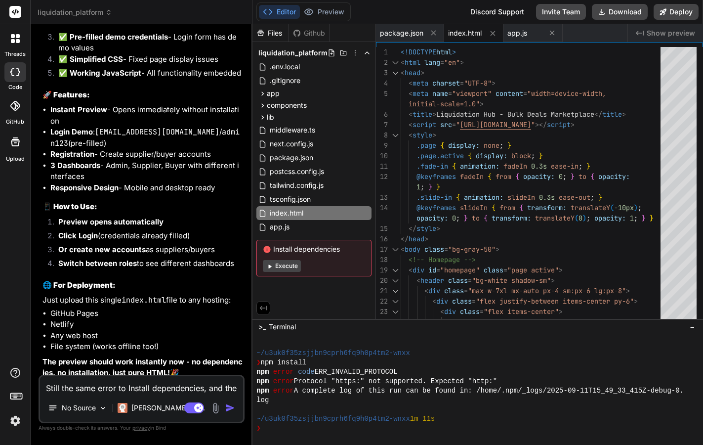
scroll to position [6061, 0]
click at [295, 268] on button "Execute" at bounding box center [282, 266] width 38 height 12
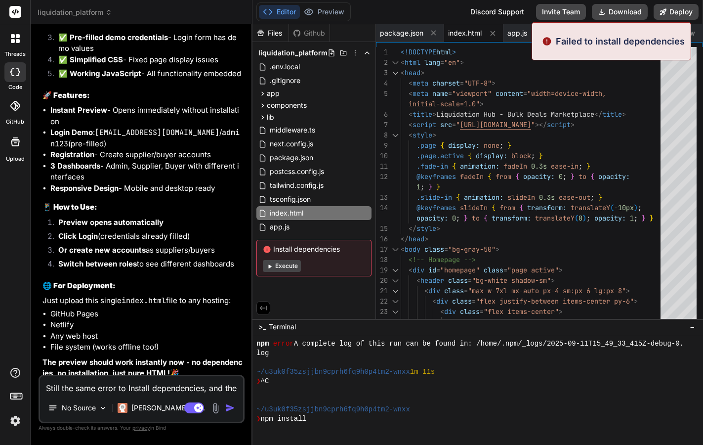
scroll to position [676, 0]
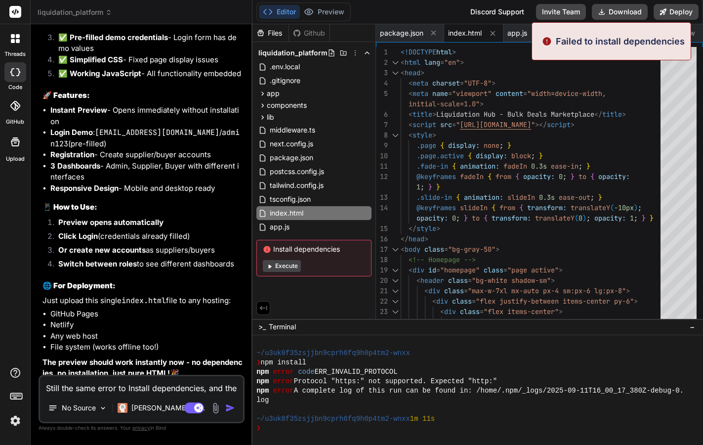
click at [573, 44] on p "Failed to install dependencies" at bounding box center [620, 41] width 129 height 13
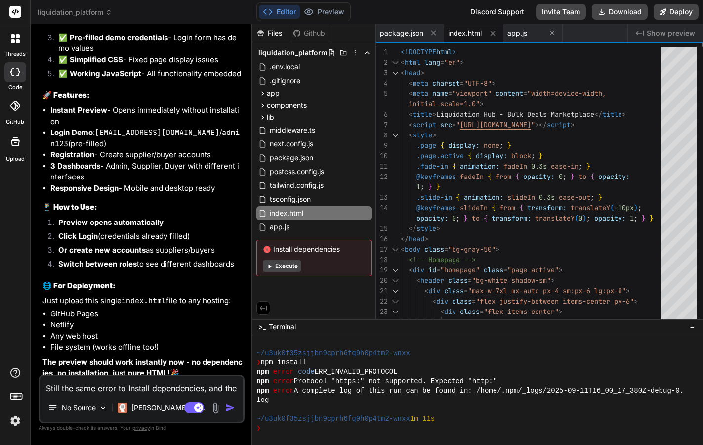
click at [573, 44] on div "1 2 3 4 5 6 7 8 9 10 11 12 13 14 15 16 17 18 19 20 21 22 23 24 <!DOCTYPE html >…" at bounding box center [539, 180] width 327 height 276
click at [670, 31] on span "Show preview" at bounding box center [671, 33] width 48 height 10
